Goal: Task Accomplishment & Management: Complete application form

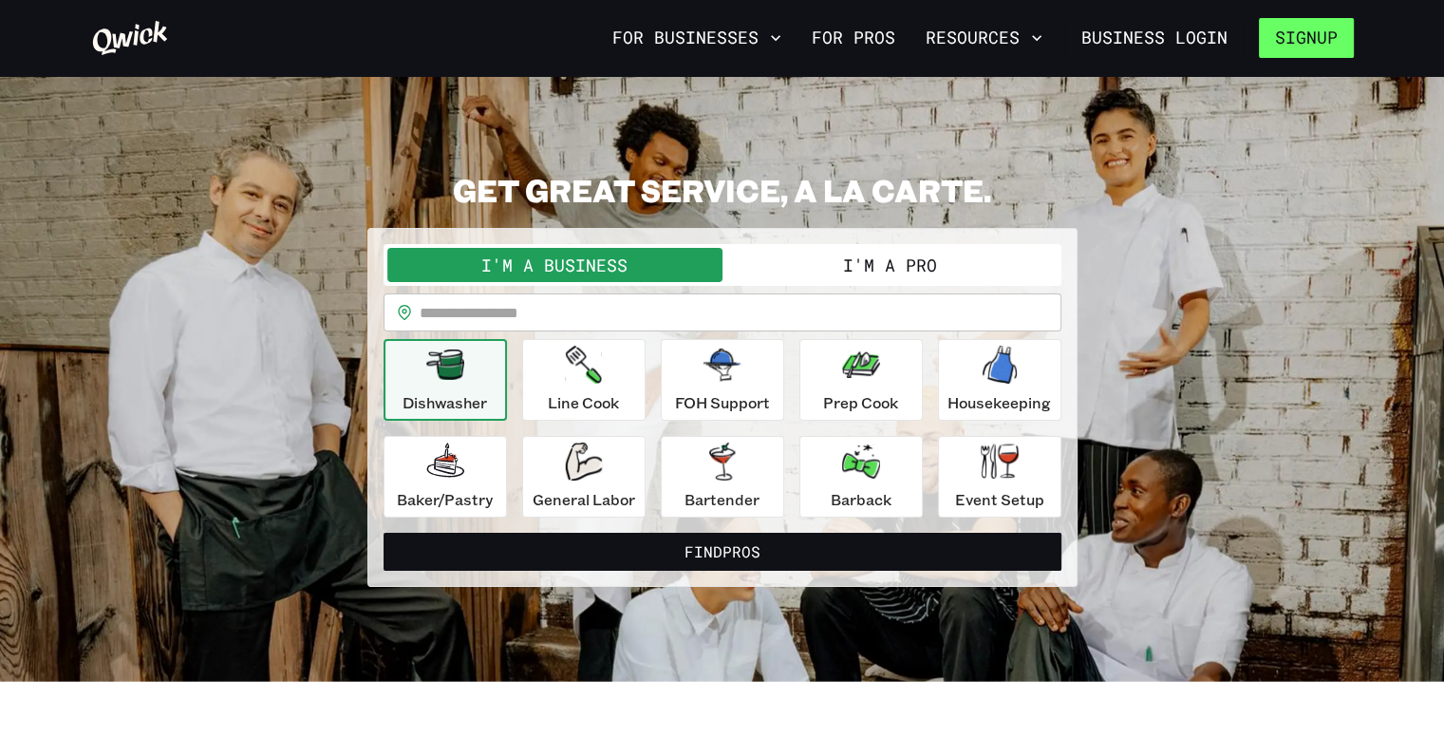
click at [1295, 32] on button "Signup" at bounding box center [1306, 38] width 95 height 40
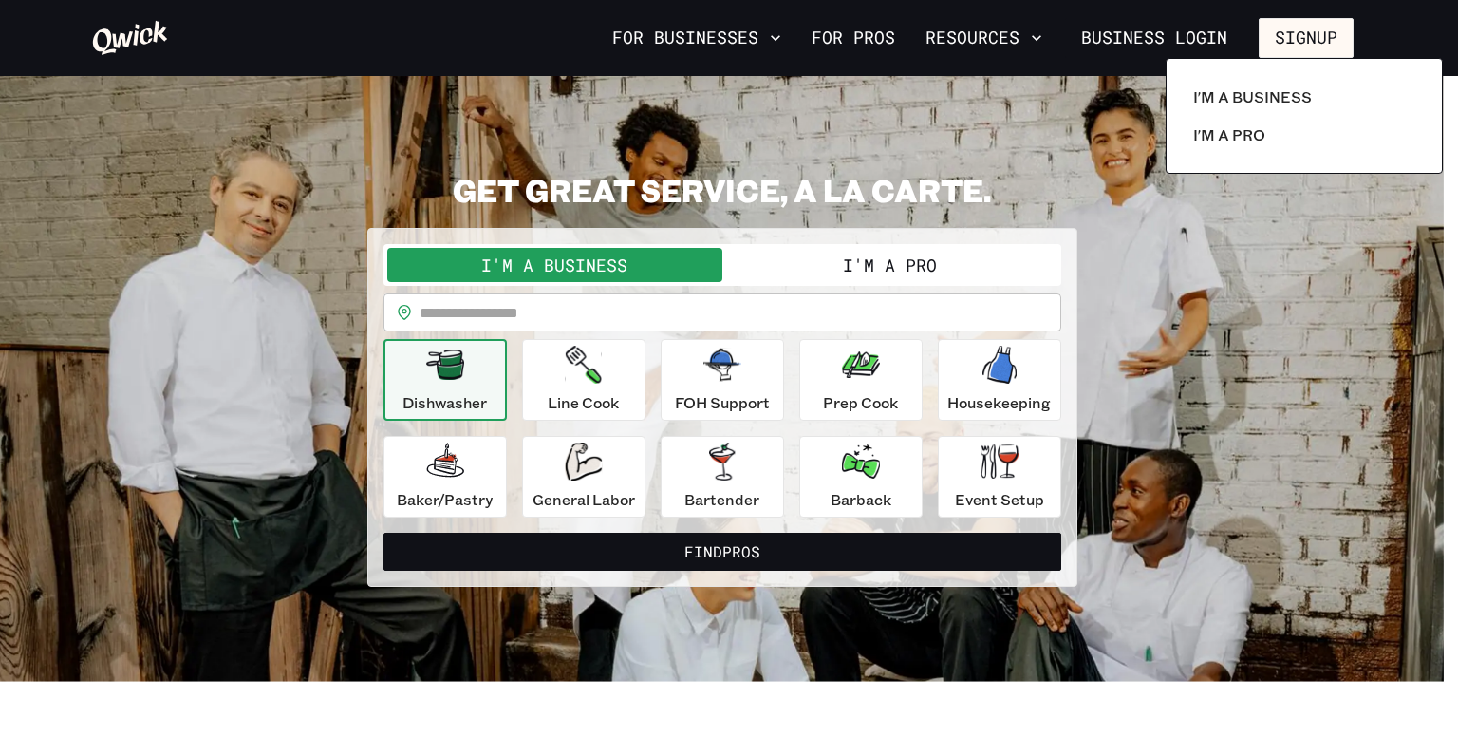
click at [908, 260] on div at bounding box center [729, 368] width 1458 height 737
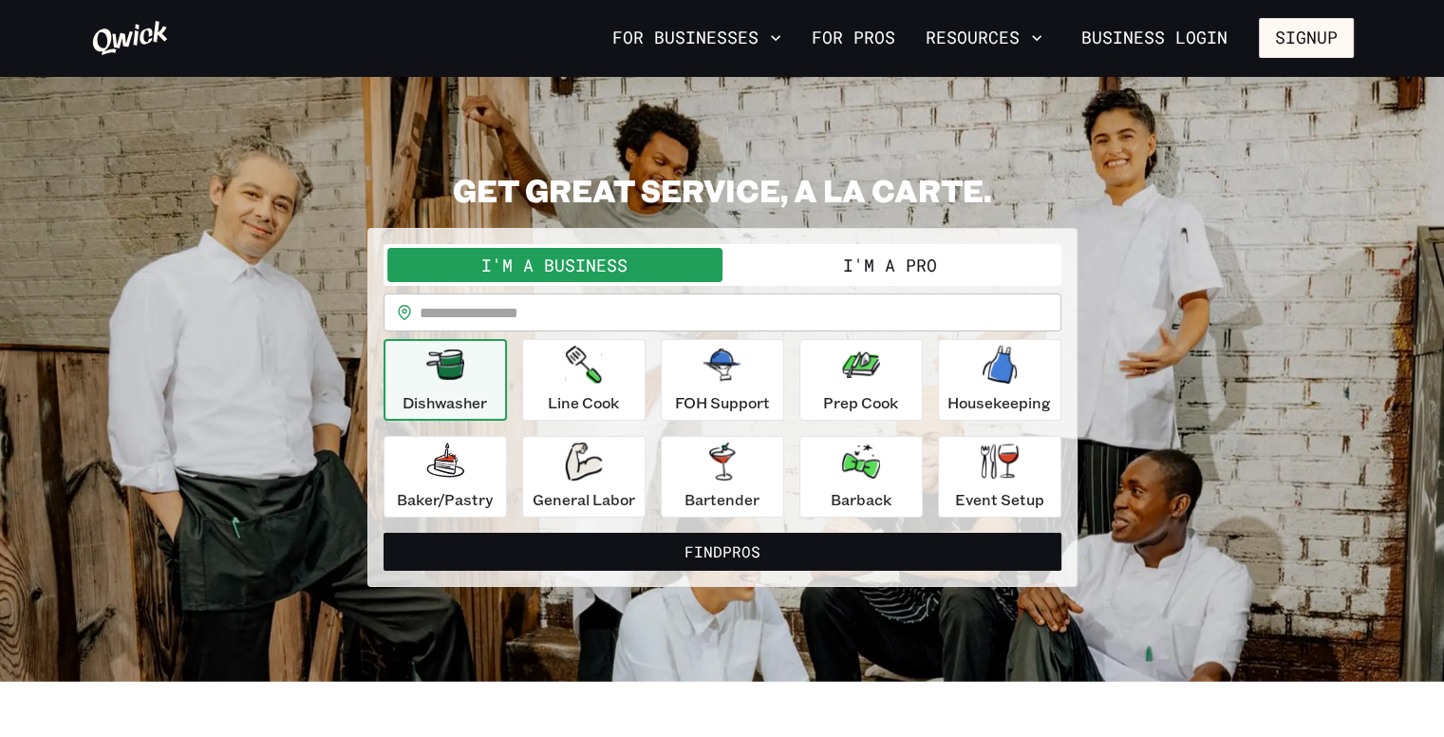
click at [912, 265] on button "I'm a Pro" at bounding box center [890, 265] width 335 height 34
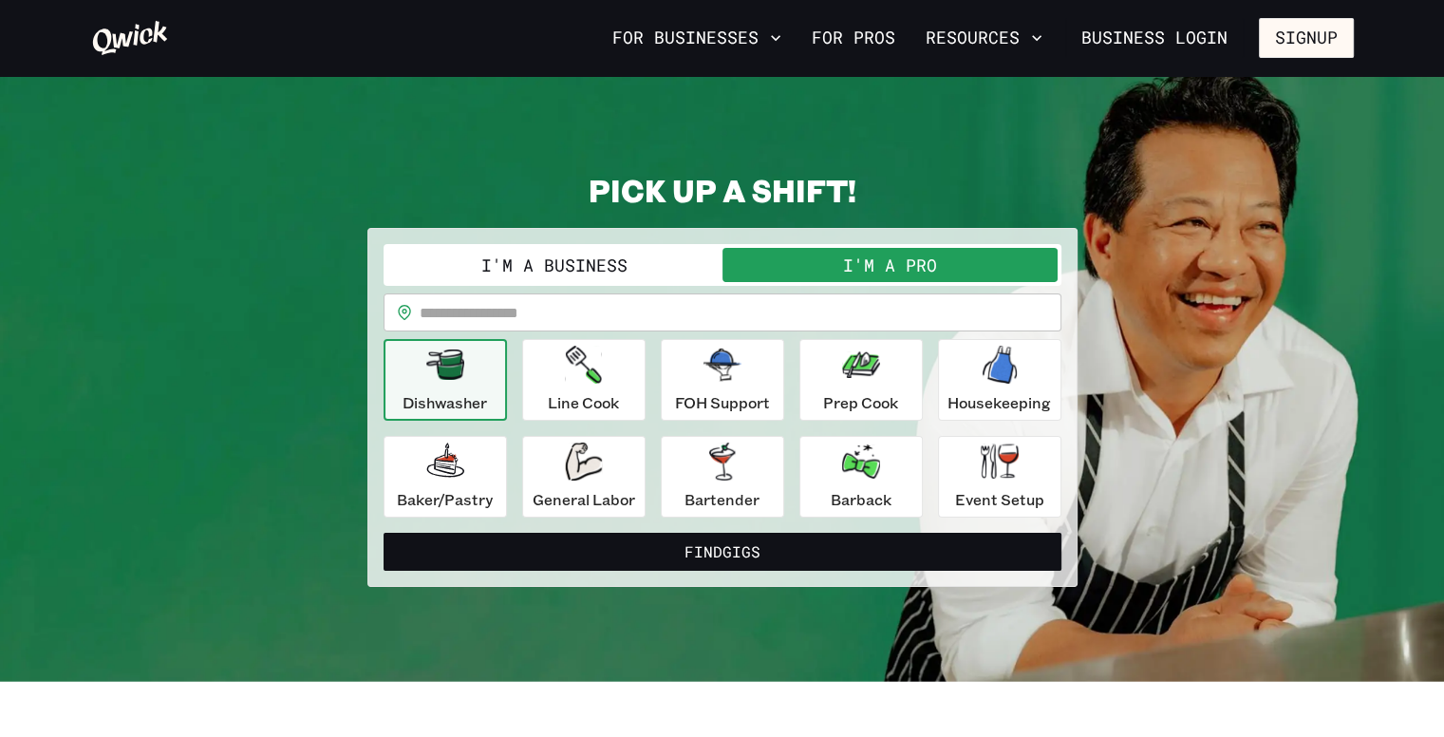
click at [740, 316] on input "text" at bounding box center [741, 312] width 642 height 38
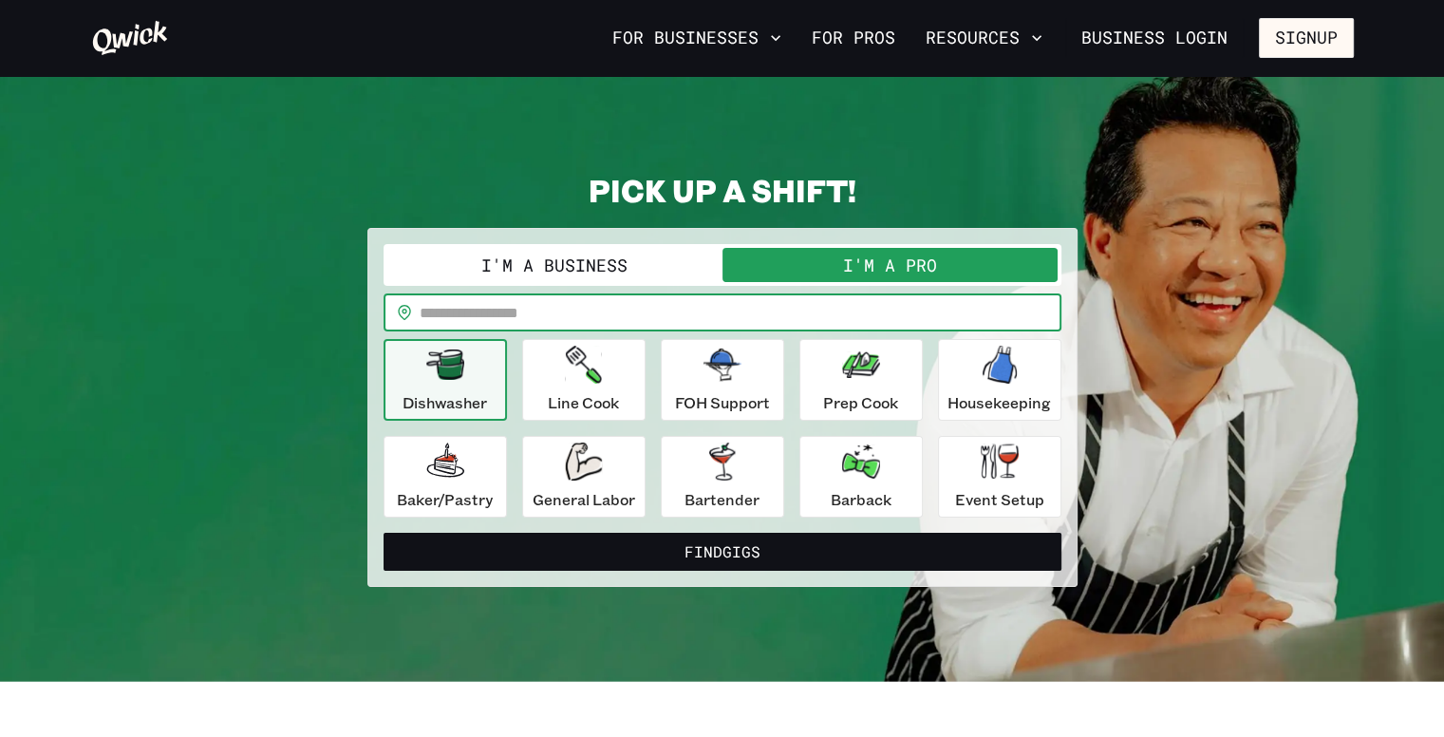
click at [739, 313] on input "text" at bounding box center [741, 312] width 642 height 38
type input "*****"
click at [384, 533] on button "Find Gigs" at bounding box center [723, 552] width 678 height 38
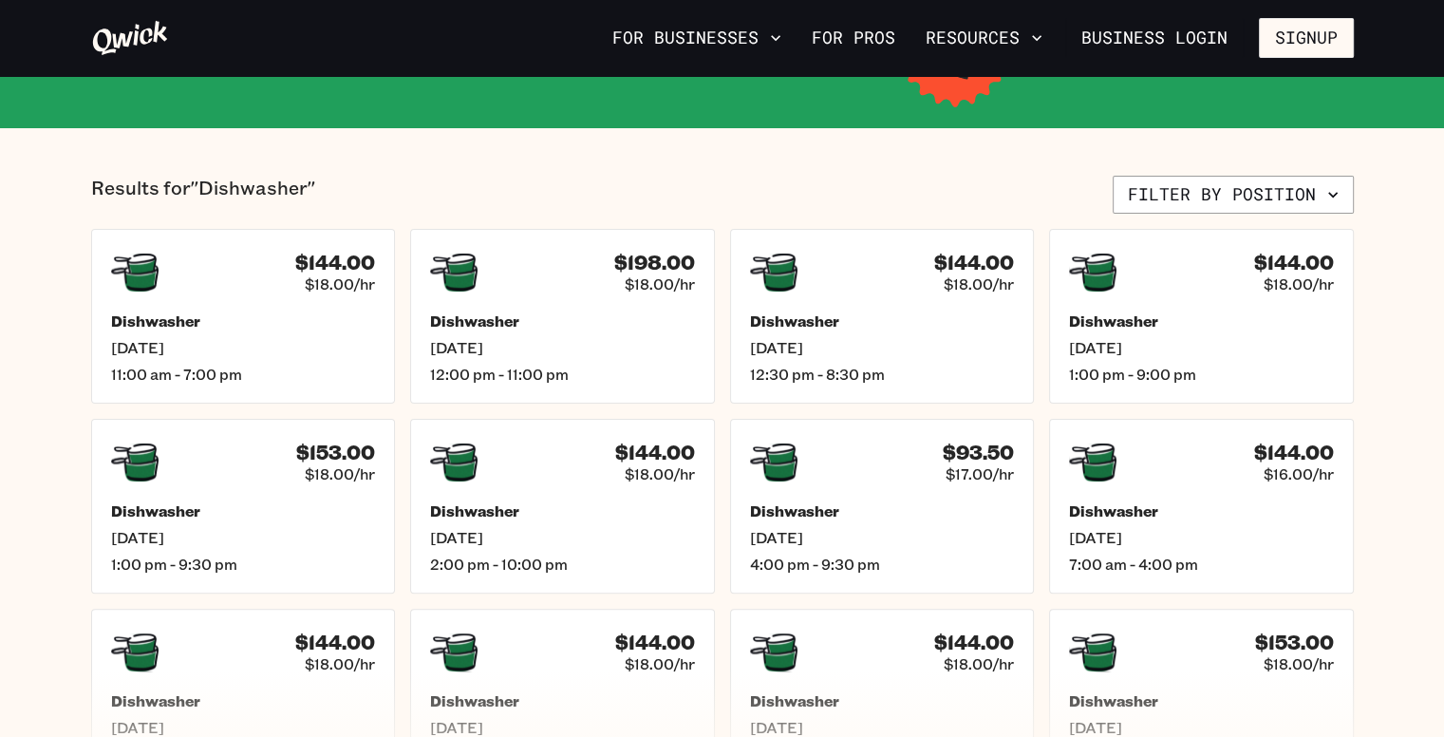
scroll to position [383, 0]
